Goal: Transaction & Acquisition: Purchase product/service

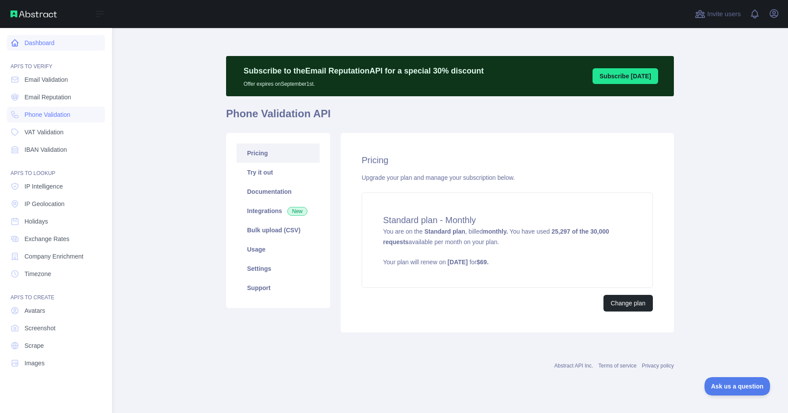
click at [36, 35] on link "Dashboard" at bounding box center [56, 43] width 98 height 16
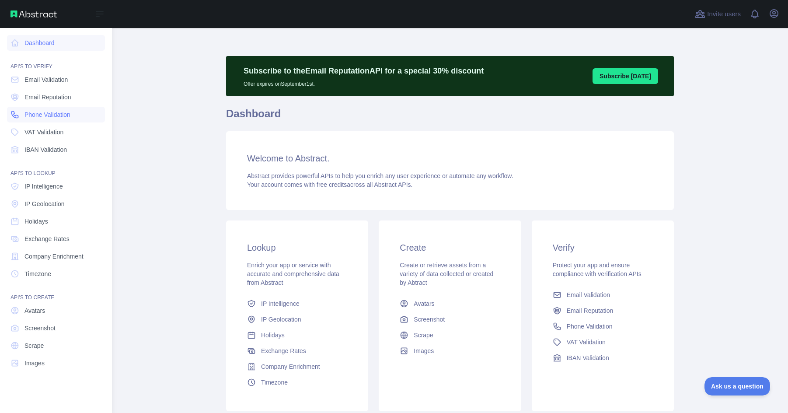
click at [63, 113] on span "Phone Validation" at bounding box center [48, 114] width 46 height 9
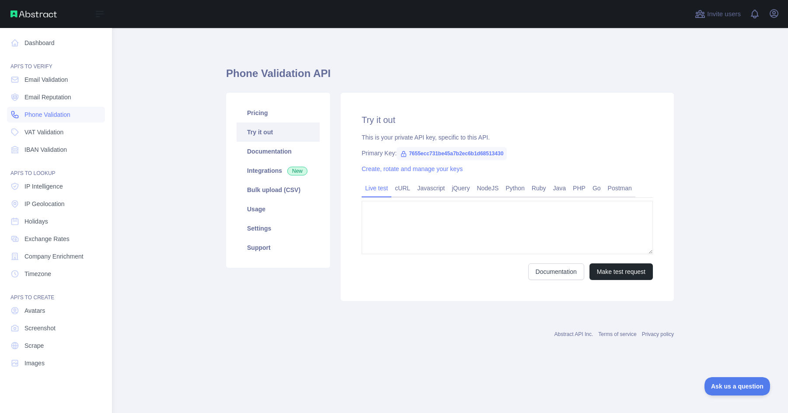
type textarea "**********"
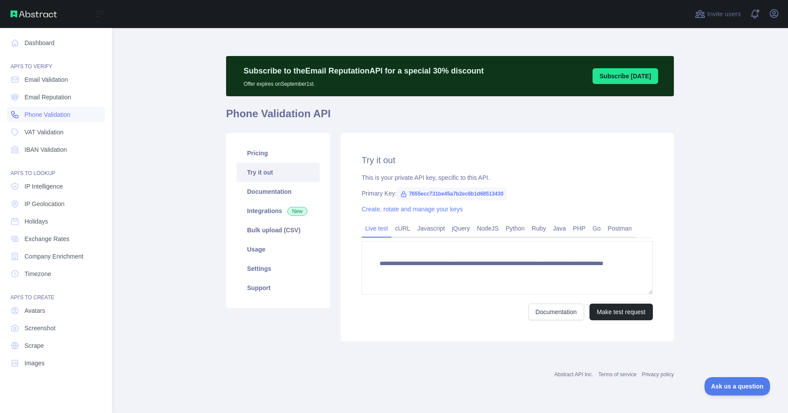
click at [63, 113] on span "Phone Validation" at bounding box center [48, 114] width 46 height 9
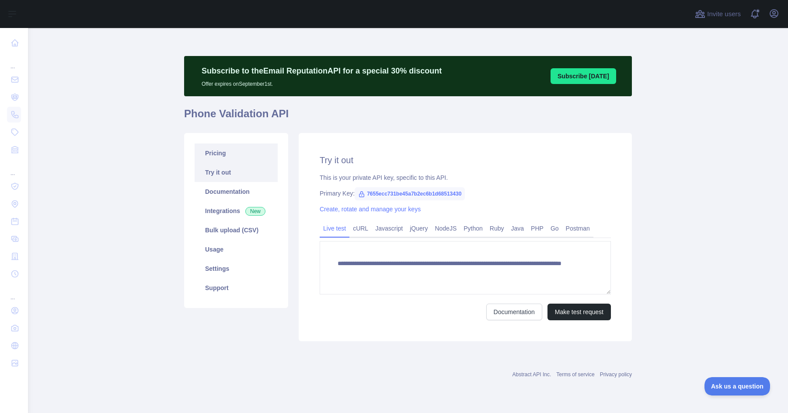
click at [222, 157] on link "Pricing" at bounding box center [236, 153] width 83 height 19
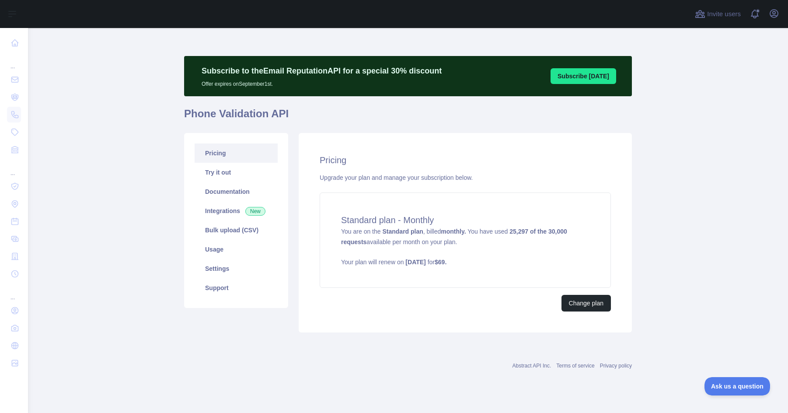
click at [677, 249] on main "Subscribe to the Email Reputation API for a special 30 % discount Offer expires…" at bounding box center [408, 220] width 760 height 385
click at [582, 297] on button "Change plan" at bounding box center [586, 303] width 49 height 17
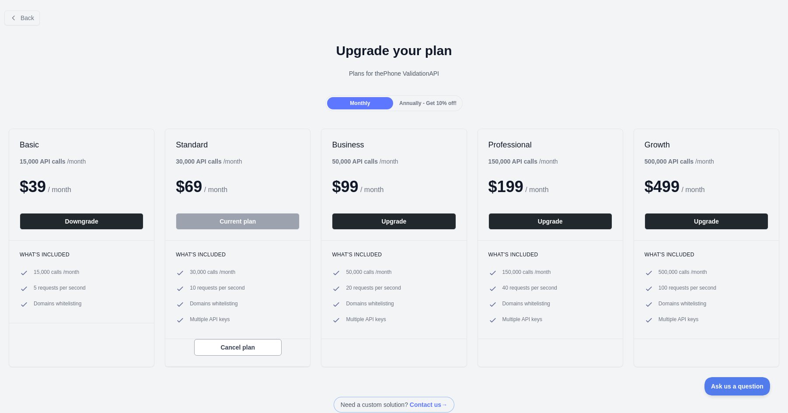
click at [522, 109] on div "Monthly Annually - Get 10% off!" at bounding box center [394, 103] width 788 height 16
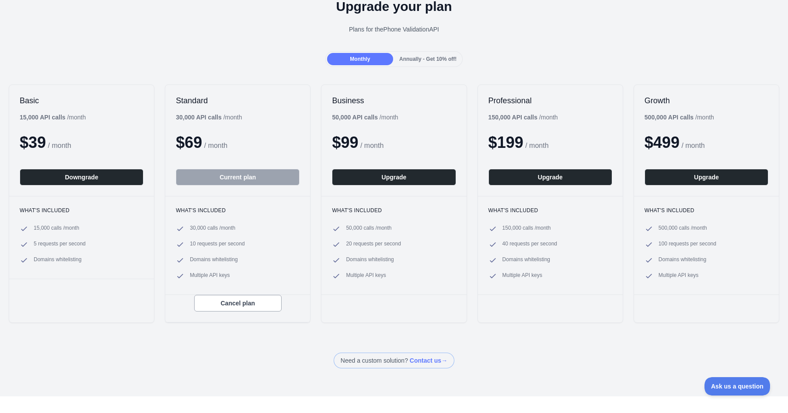
scroll to position [44, 0]
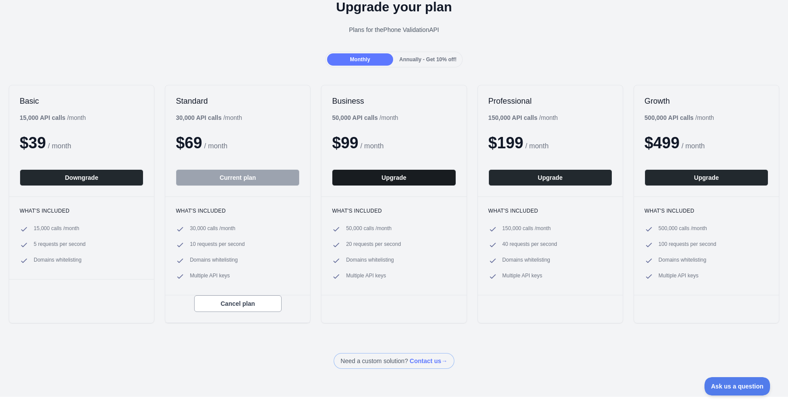
click at [366, 173] on button "Upgrade" at bounding box center [394, 177] width 124 height 17
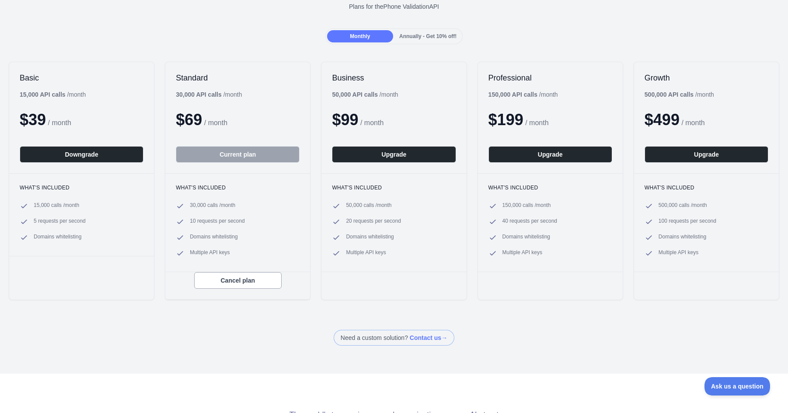
scroll to position [56, 0]
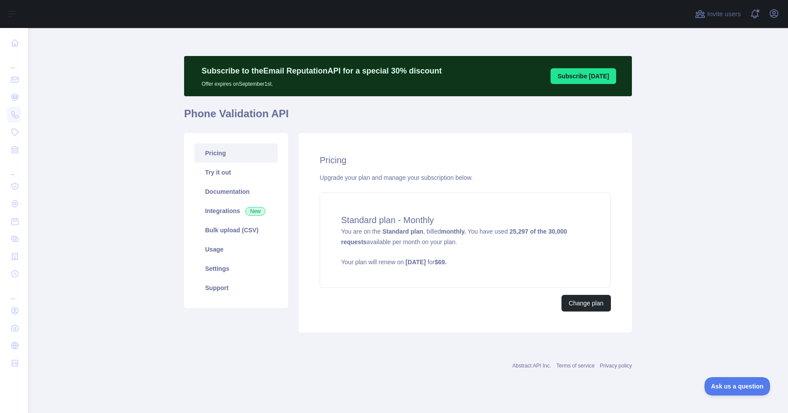
click at [147, 96] on main "Subscribe to the Email Reputation API for a special 30 % discount Offer expires…" at bounding box center [408, 220] width 760 height 385
click at [228, 250] on link "Usage" at bounding box center [236, 249] width 83 height 19
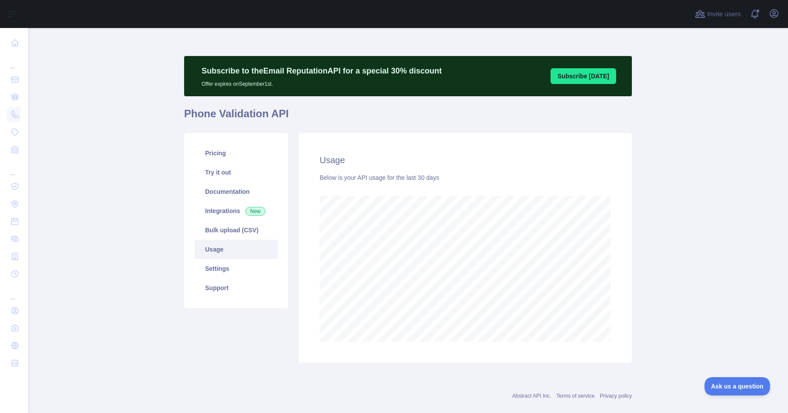
scroll to position [385, 754]
click at [223, 154] on link "Pricing" at bounding box center [236, 153] width 83 height 19
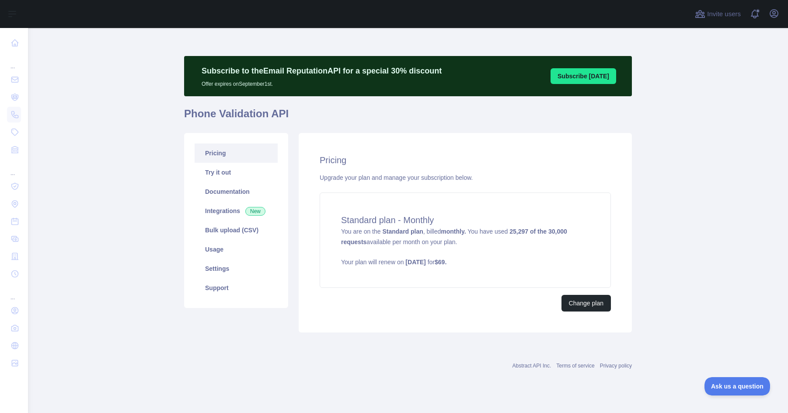
click at [201, 154] on link "Pricing" at bounding box center [236, 153] width 83 height 19
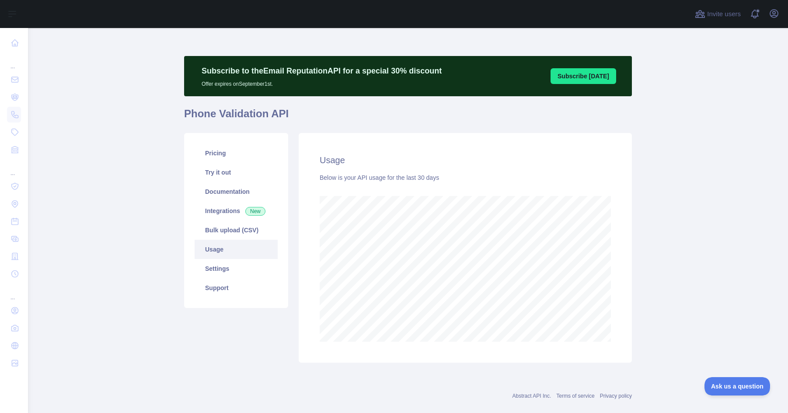
drag, startPoint x: 163, startPoint y: 35, endPoint x: 117, endPoint y: 48, distance: 47.8
click at [117, 48] on main "Subscribe to the Email Reputation API for a special 30 % discount Offer expires…" at bounding box center [408, 220] width 760 height 385
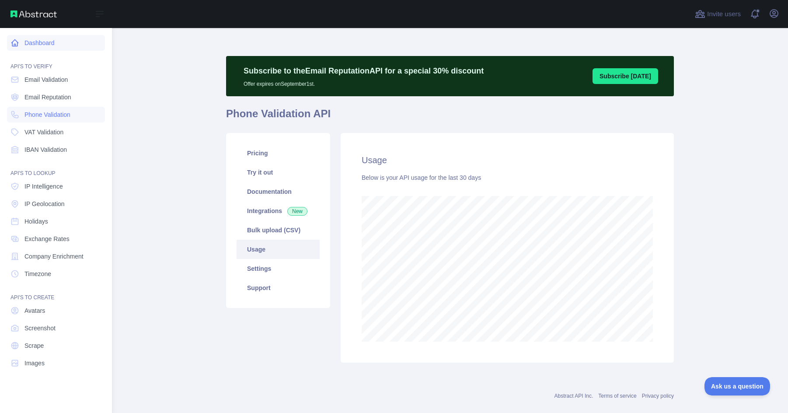
scroll to position [437156, 436871]
click at [73, 115] on link "Phone Validation" at bounding box center [56, 115] width 98 height 16
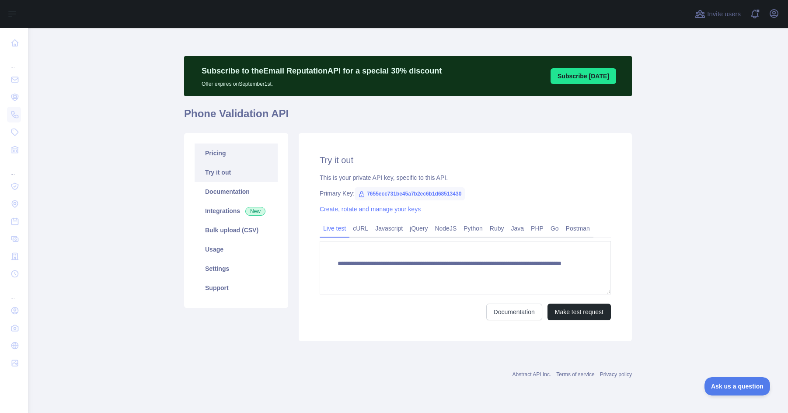
click at [218, 152] on link "Pricing" at bounding box center [236, 153] width 83 height 19
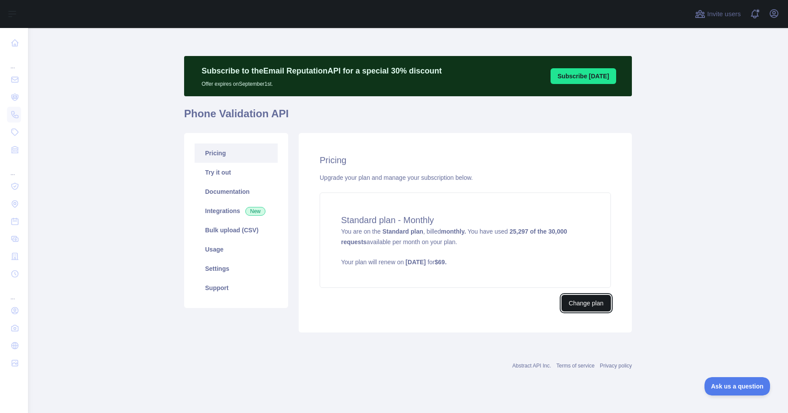
click at [588, 301] on button "Change plan" at bounding box center [586, 303] width 49 height 17
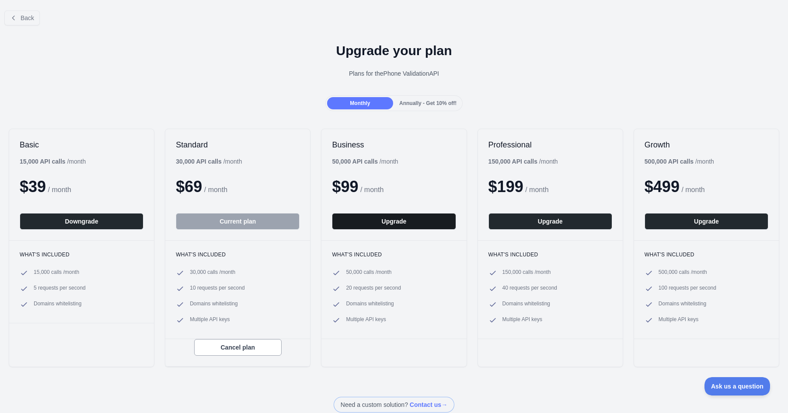
click at [386, 216] on button "Upgrade" at bounding box center [394, 221] width 124 height 17
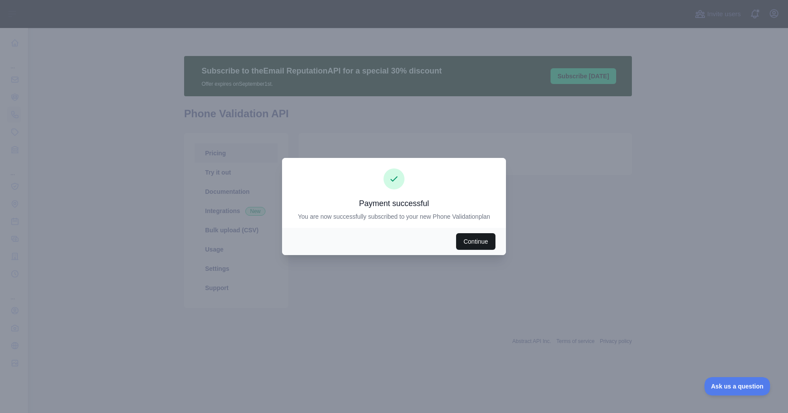
click at [469, 238] on button "Continue" at bounding box center [475, 241] width 39 height 17
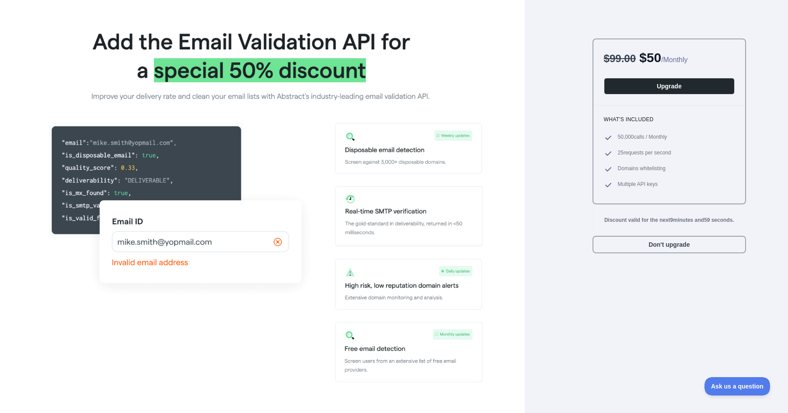
drag, startPoint x: 329, startPoint y: 80, endPoint x: 222, endPoint y: 38, distance: 114.9
click at [186, 45] on img at bounding box center [262, 202] width 441 height 363
click at [616, 234] on div "Discount valid for the next 9 minutes and 57 seconds." at bounding box center [670, 220] width 154 height 32
click at [616, 245] on button "Don't upgrade" at bounding box center [670, 245] width 154 height 18
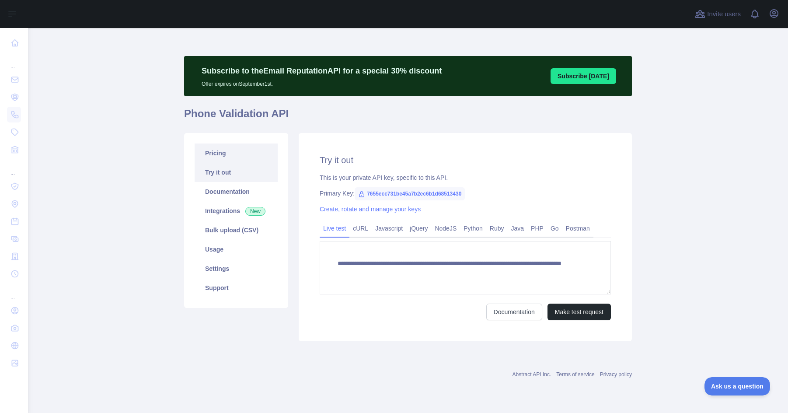
click at [252, 151] on link "Pricing" at bounding box center [236, 153] width 83 height 19
